Goal: Find specific page/section: Find specific page/section

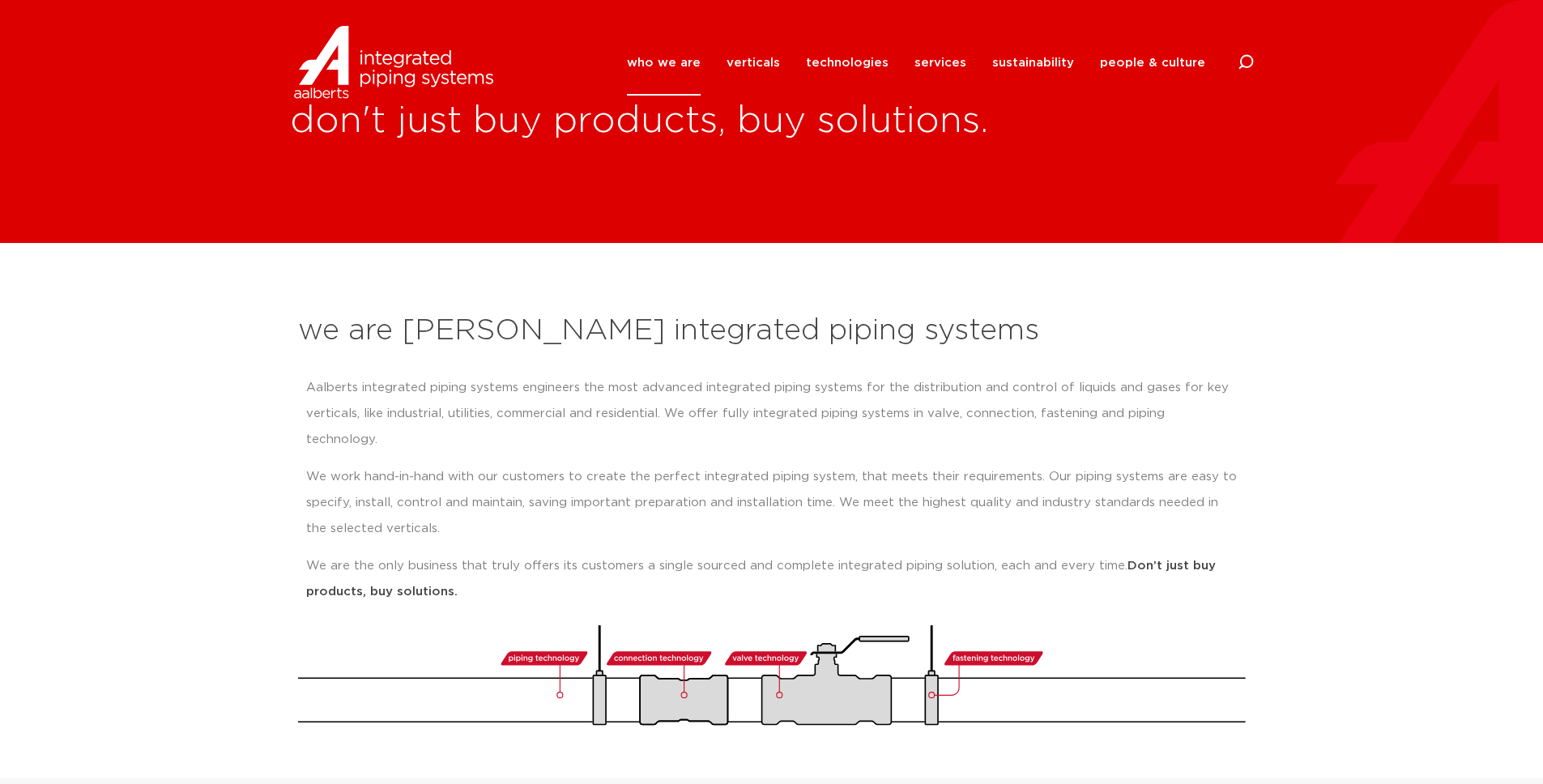
click at [449, 64] on img at bounding box center [393, 62] width 207 height 73
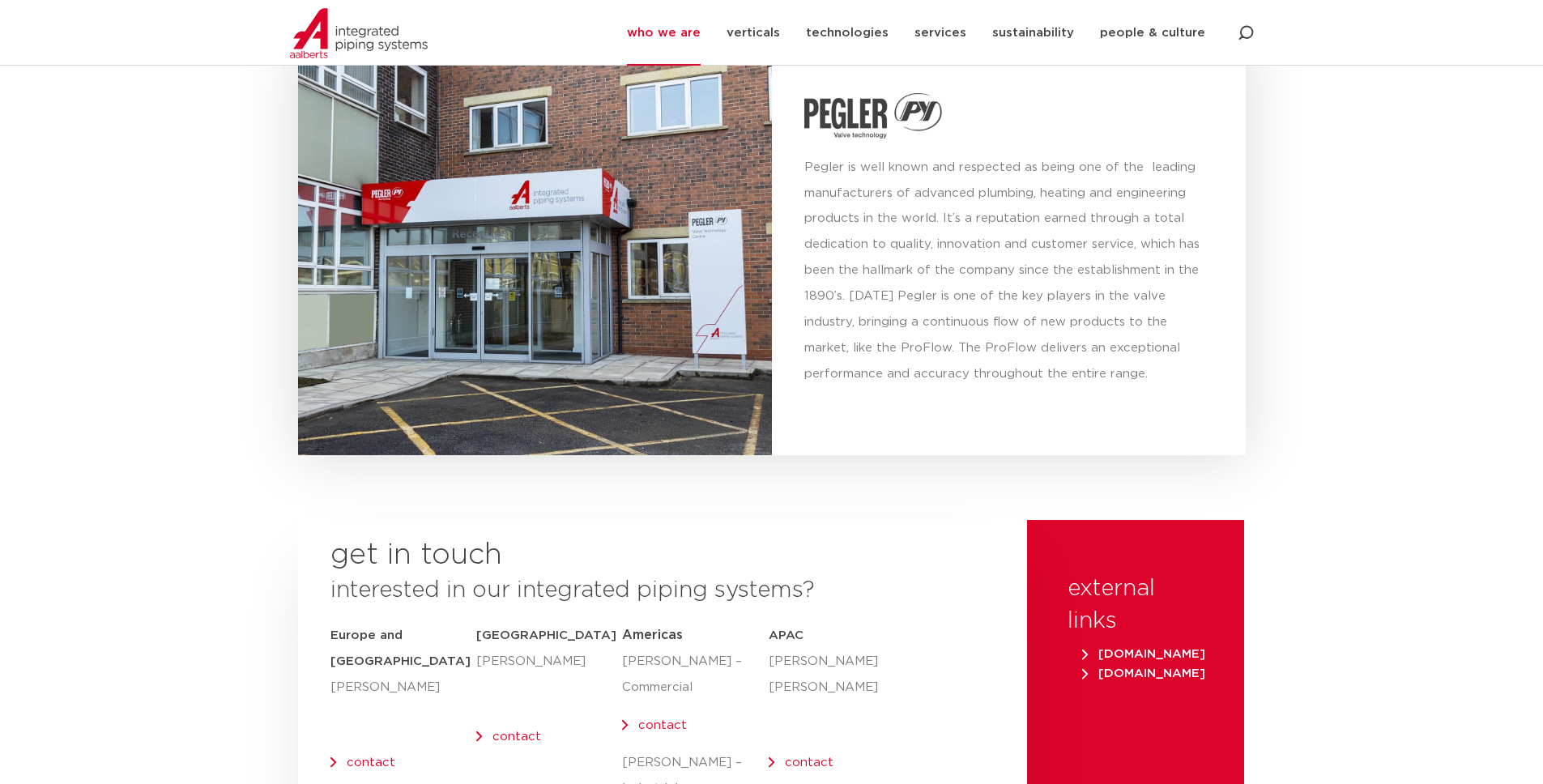
scroll to position [6620, 0]
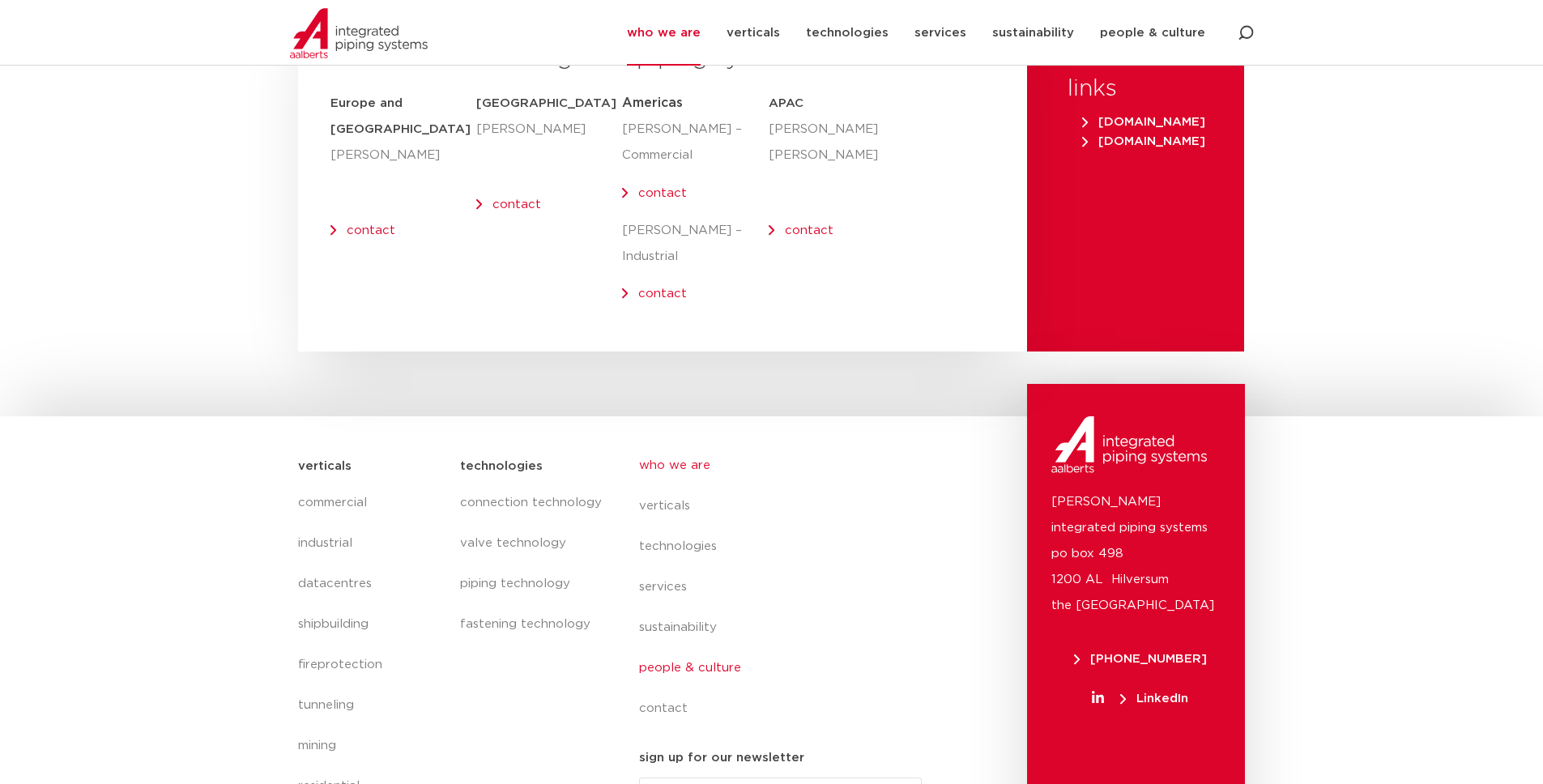
click at [685, 648] on link "people & culture" at bounding box center [787, 668] width 296 height 41
